Goal: Information Seeking & Learning: Learn about a topic

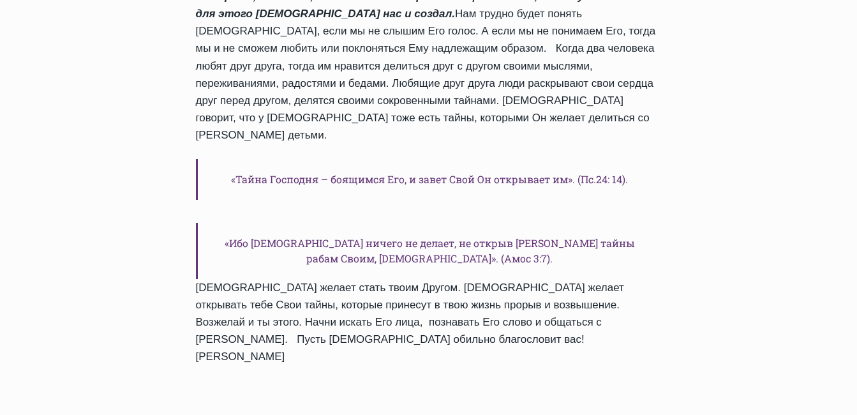
scroll to position [1659, 0]
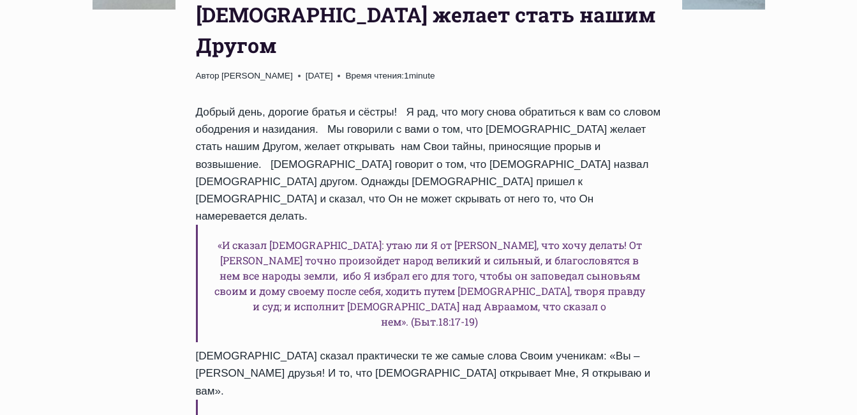
scroll to position [574, 0]
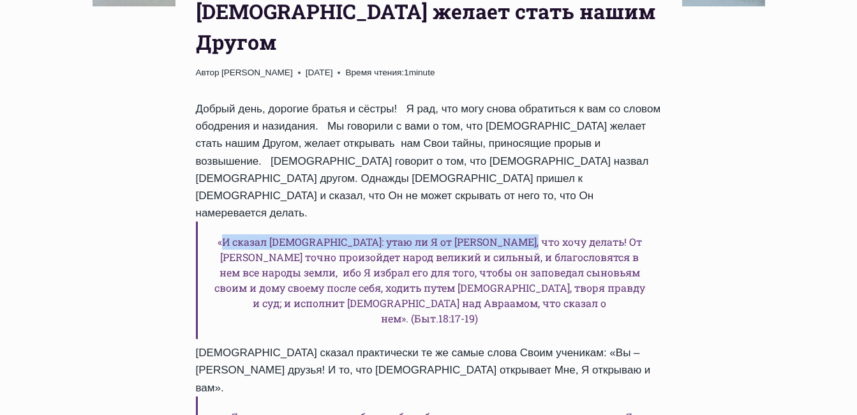
drag, startPoint x: 232, startPoint y: 124, endPoint x: 531, endPoint y: 130, distance: 299.3
click at [531, 221] on h6 "«И сказал [DEMOGRAPHIC_DATA]: утаю ли Я от [PERSON_NAME], что хочу делать! От […" at bounding box center [429, 279] width 466 height 117
copy h6 "И сказал [DEMOGRAPHIC_DATA]: утаю ли Я от [PERSON_NAME], что хочу делать!"
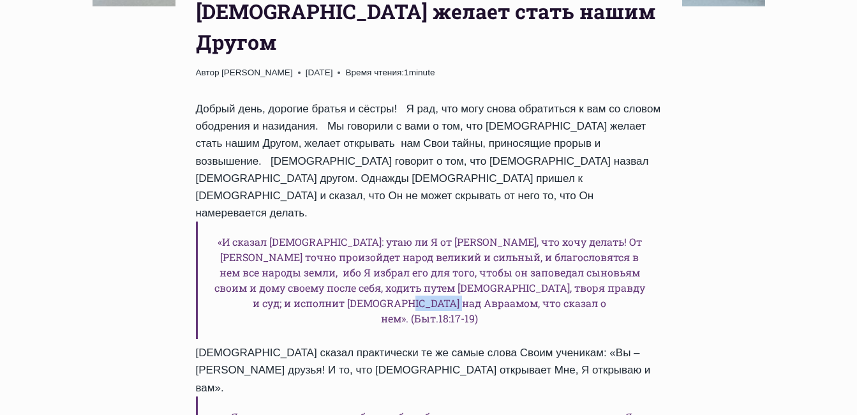
drag, startPoint x: 478, startPoint y: 187, endPoint x: 522, endPoint y: 184, distance: 43.5
click at [522, 221] on h6 "«И сказал [DEMOGRAPHIC_DATA]: утаю ли Я от [PERSON_NAME], что хочу делать! От […" at bounding box center [429, 279] width 466 height 117
copy h6 "Быт.18:17"
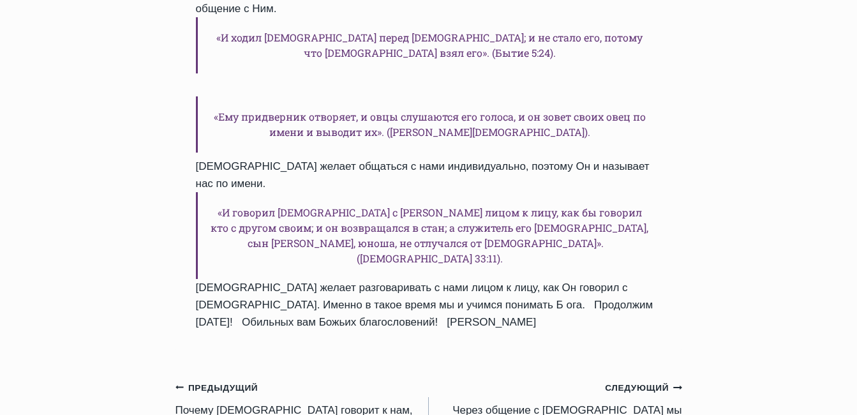
scroll to position [1531, 0]
